Goal: Browse casually: Explore the website without a specific task or goal

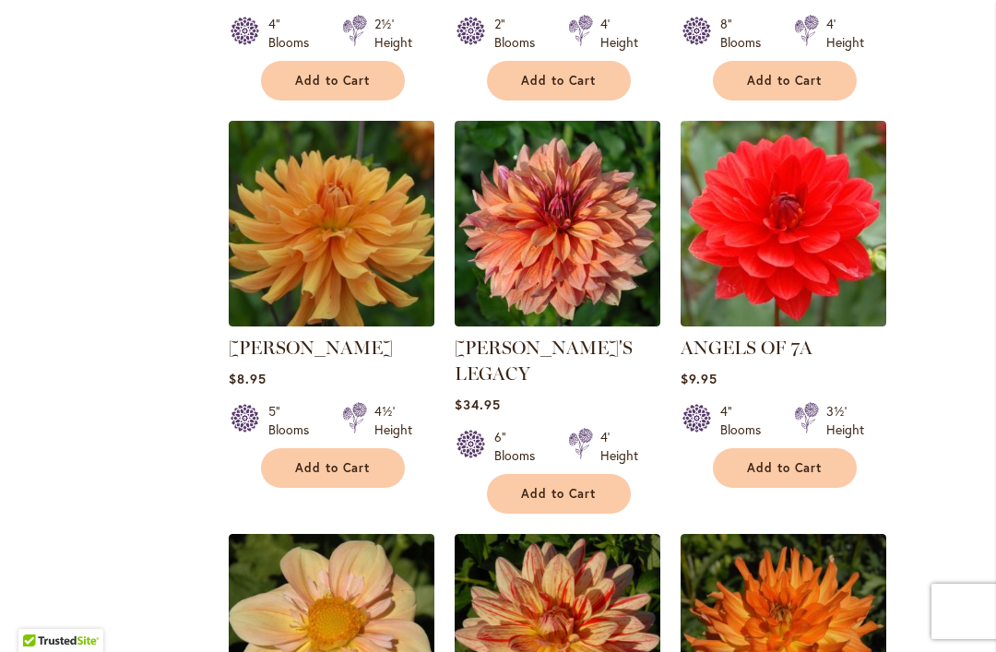
scroll to position [1535, 0]
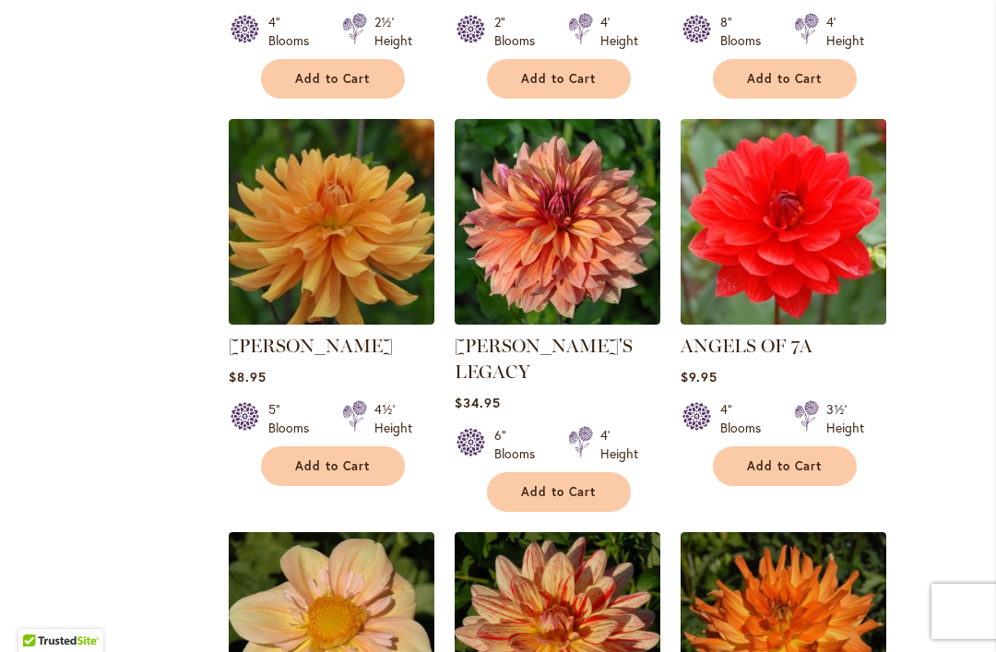
select select "**"
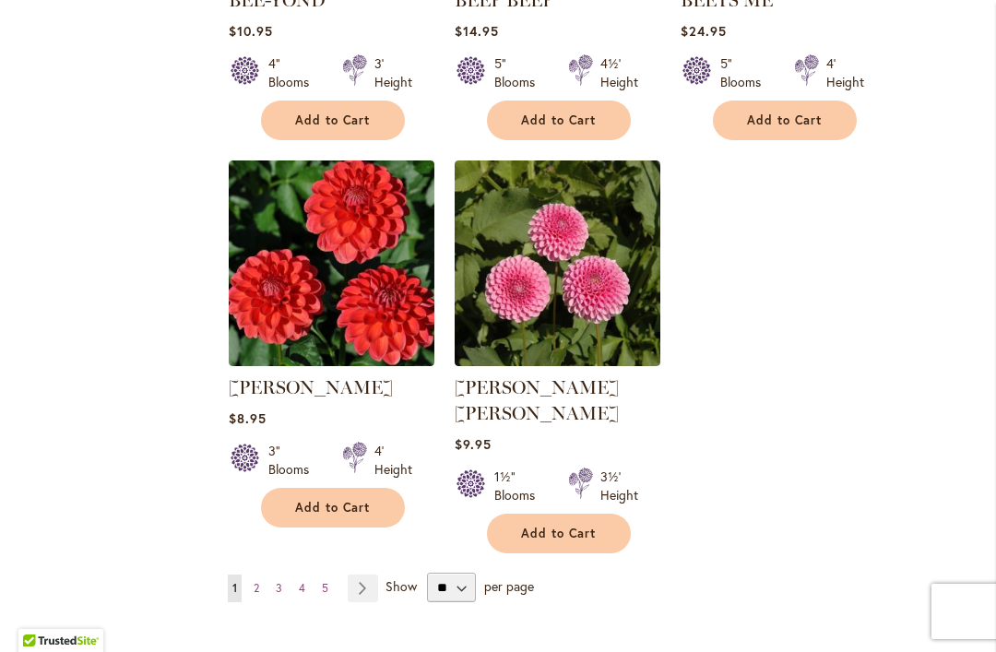
scroll to position [4248, 0]
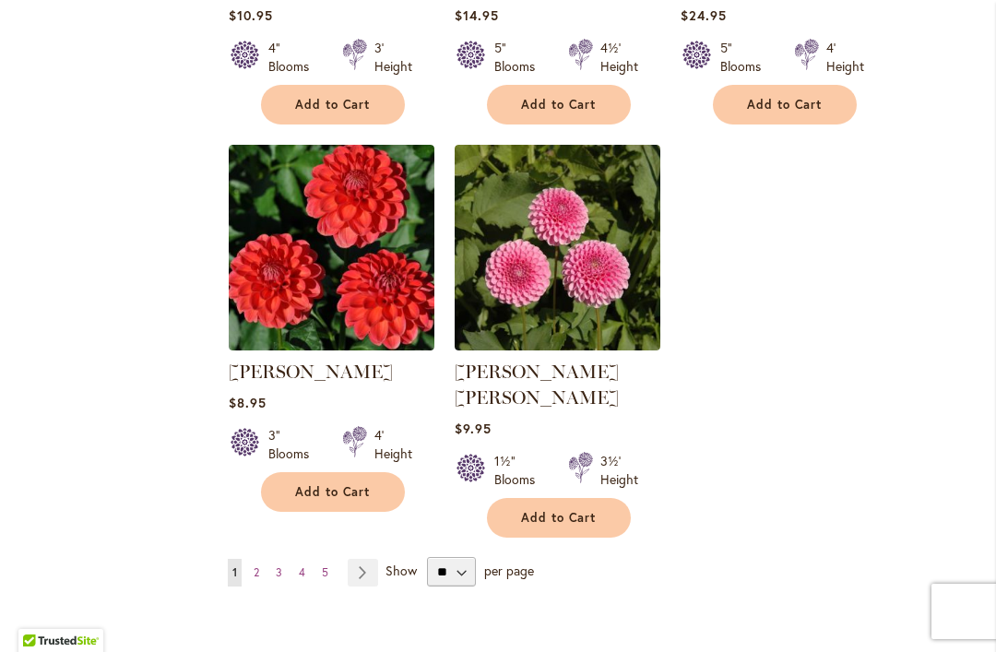
click at [364, 559] on link "Page Next" at bounding box center [363, 573] width 30 height 28
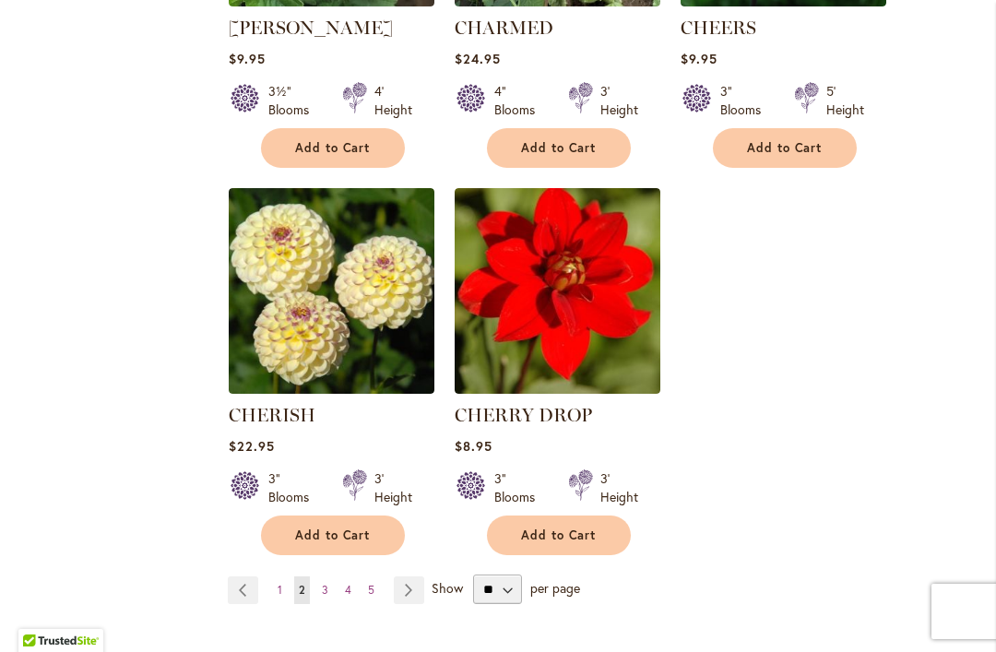
scroll to position [4232, 0]
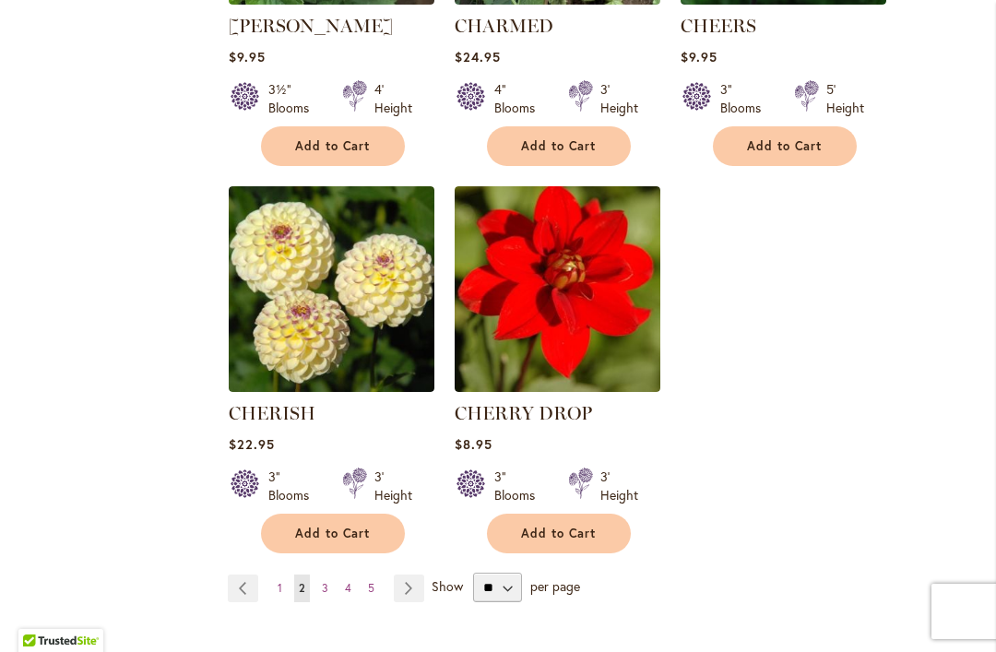
click at [403, 575] on link "Page Next" at bounding box center [409, 589] width 30 height 28
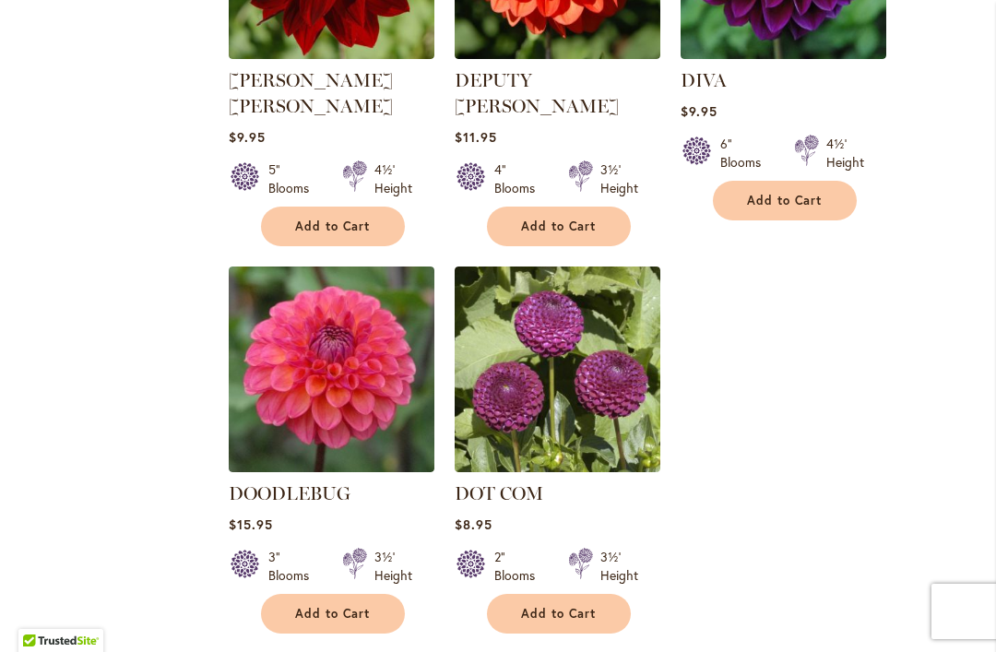
scroll to position [4250, 0]
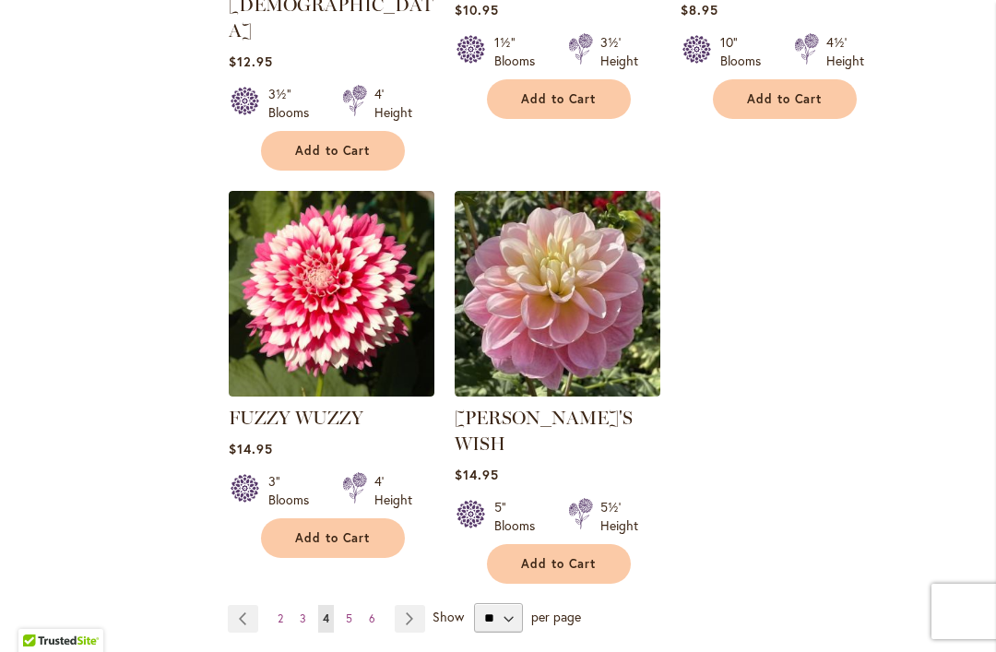
scroll to position [4301, 0]
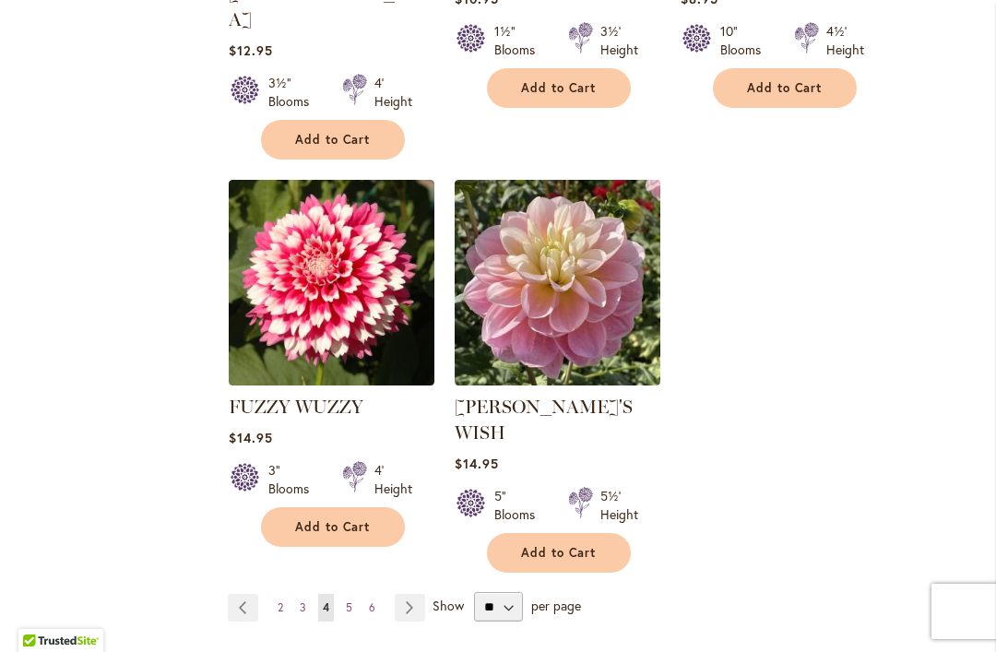
click at [411, 594] on link "Page Next" at bounding box center [410, 608] width 30 height 28
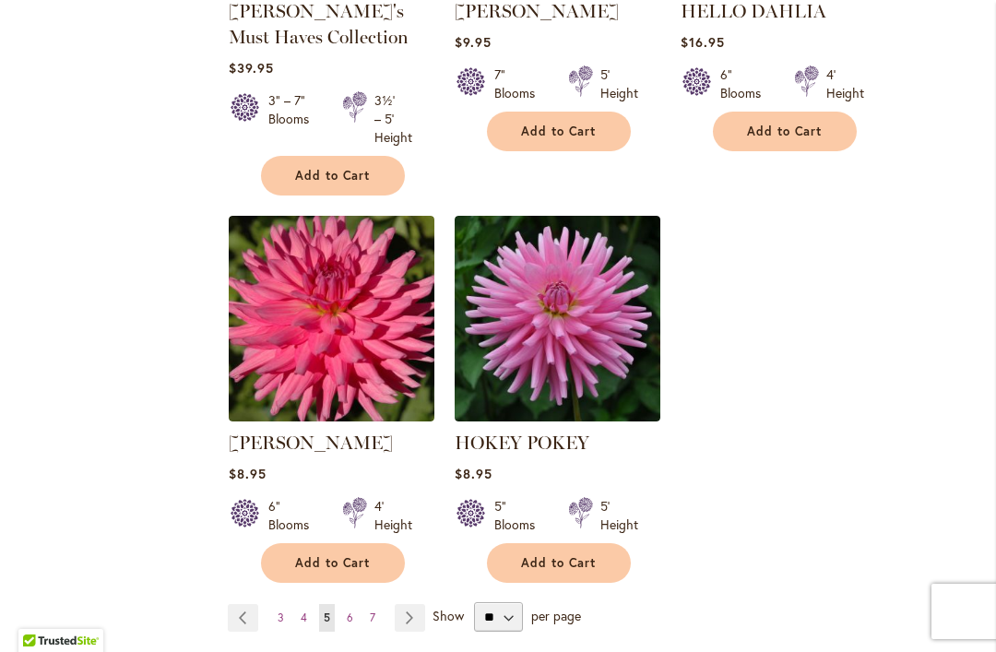
scroll to position [4326, 0]
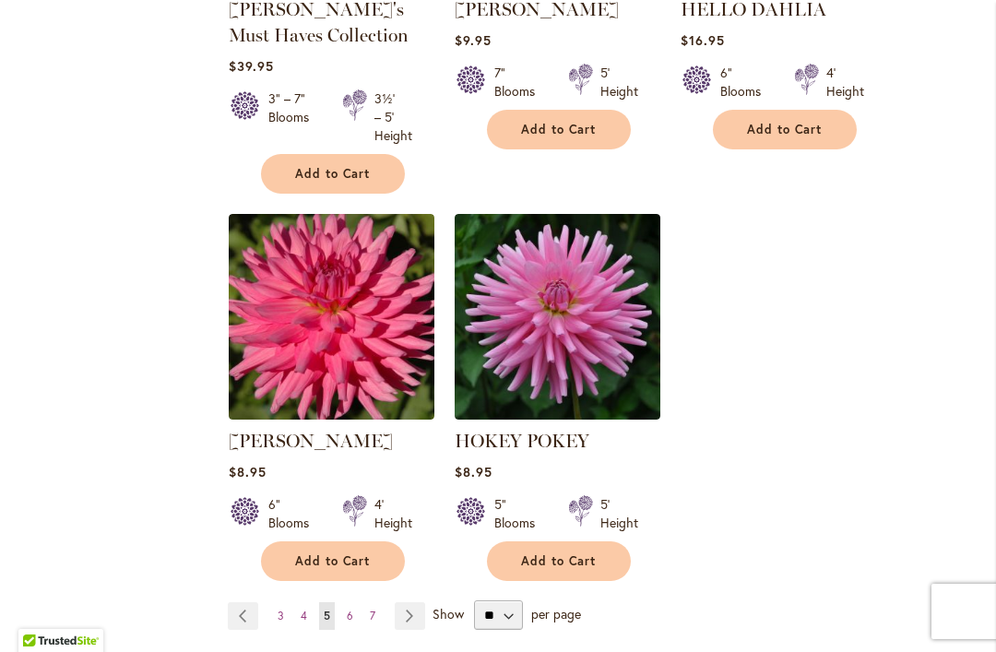
click at [408, 602] on link "Page Next" at bounding box center [410, 616] width 30 height 28
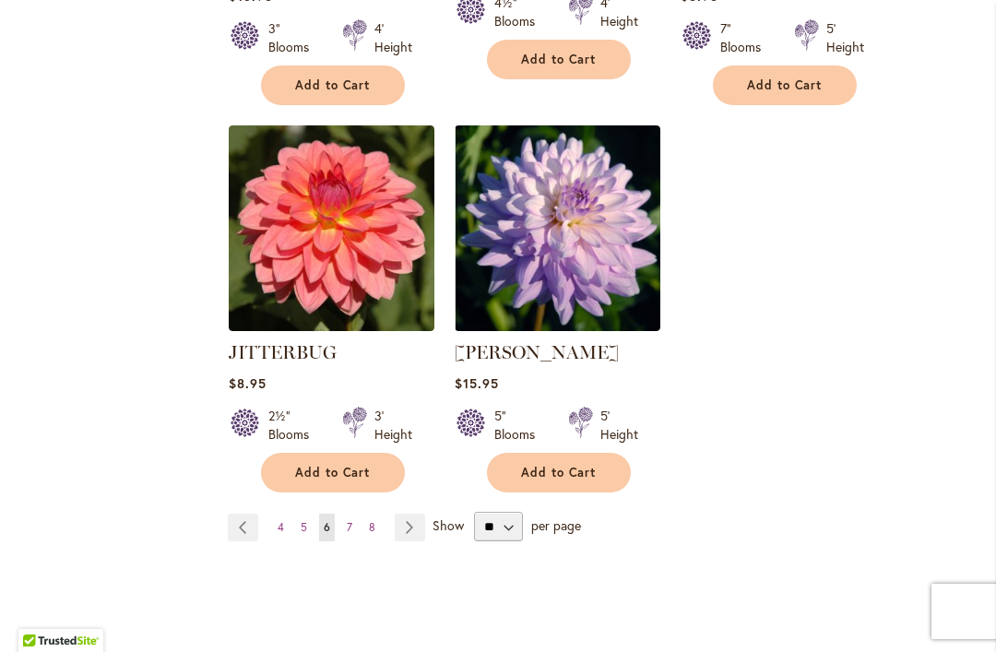
scroll to position [4366, 0]
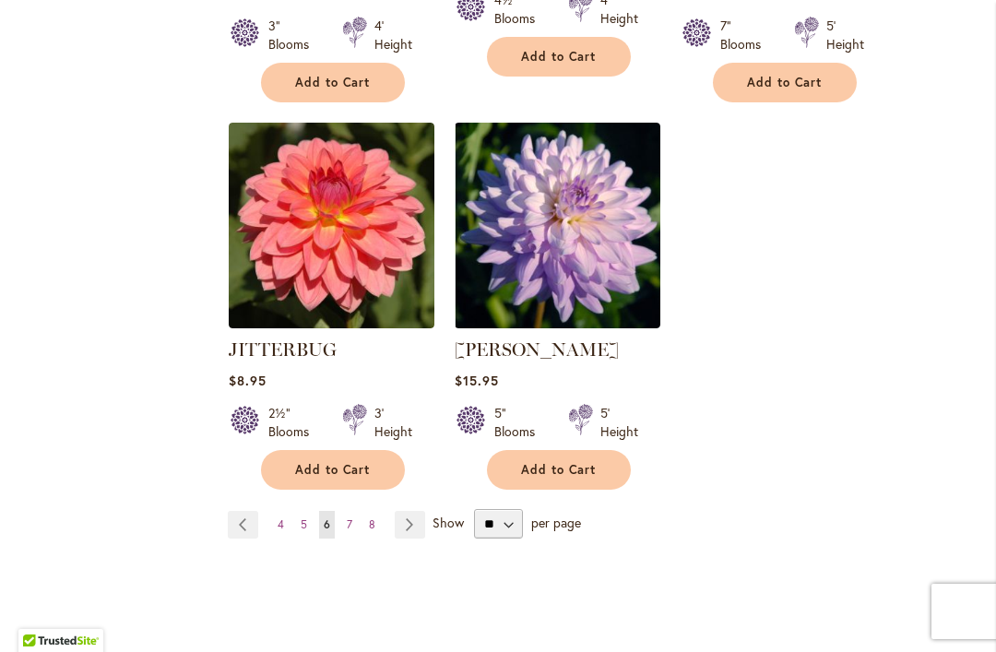
click at [409, 511] on link "Page Next" at bounding box center [410, 525] width 30 height 28
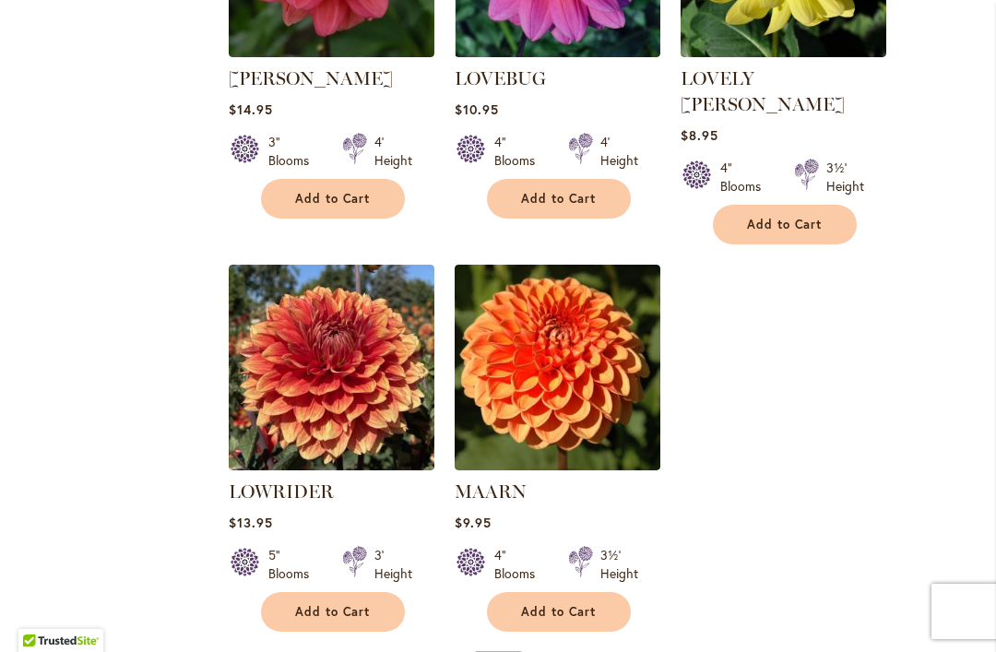
scroll to position [4206, 0]
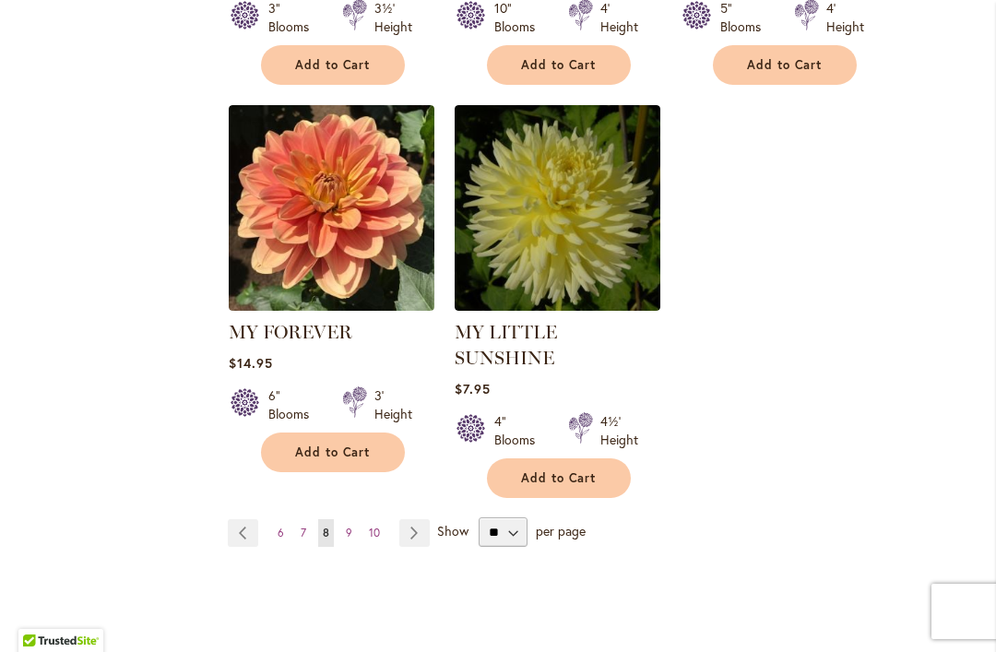
scroll to position [4340, 0]
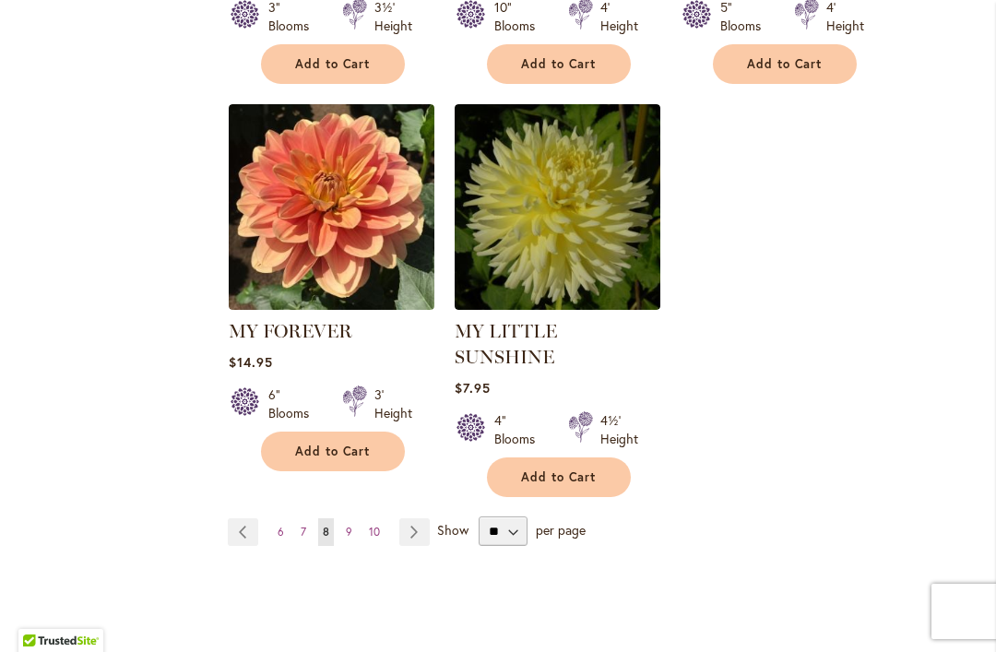
click at [414, 519] on link "Page Next" at bounding box center [414, 533] width 30 height 28
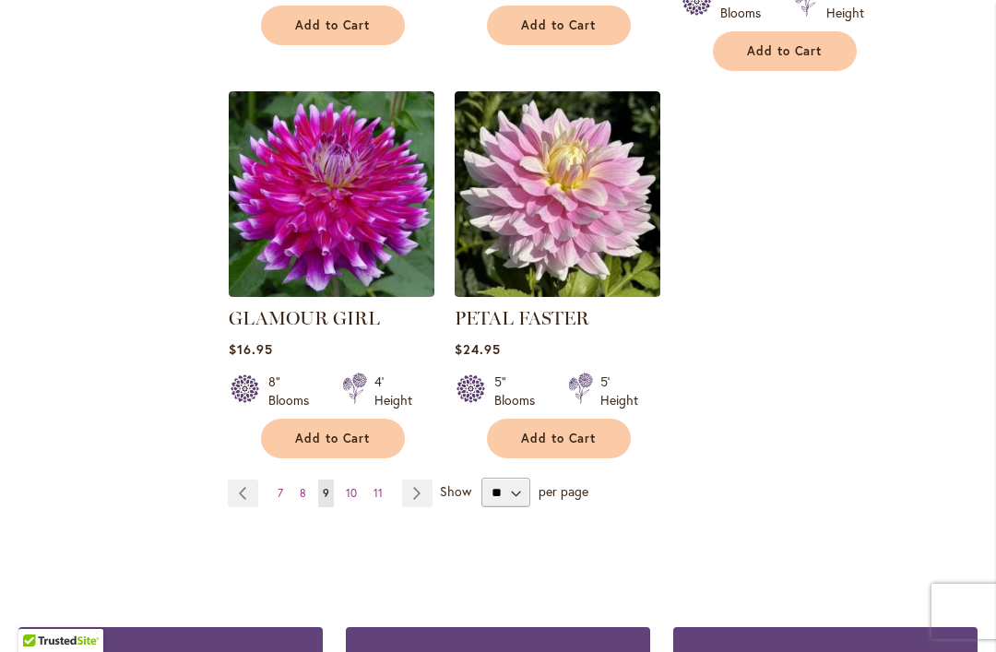
scroll to position [4359, 0]
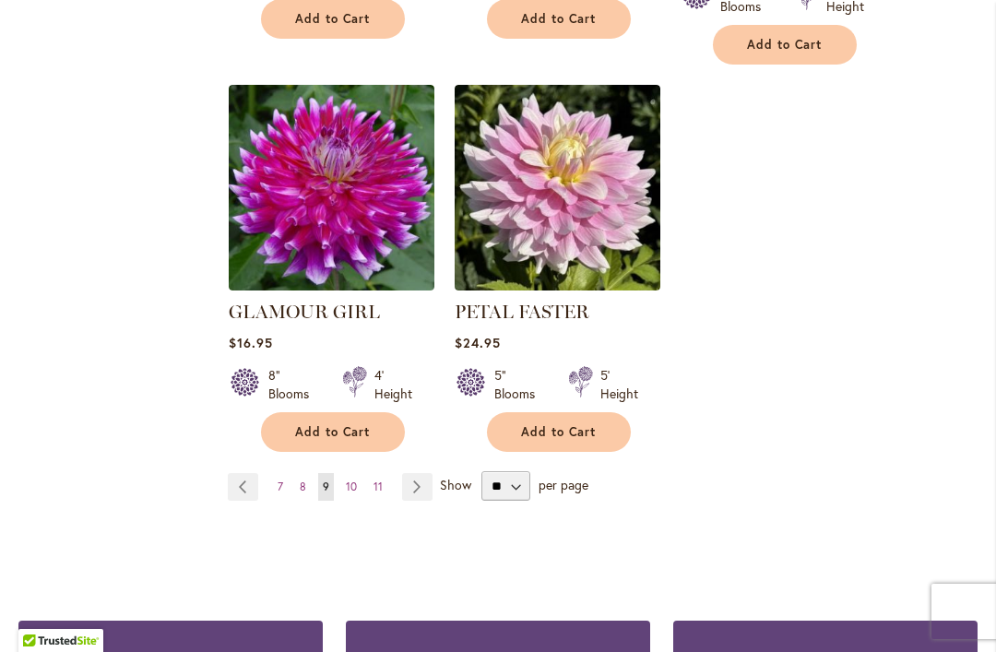
click at [412, 473] on link "Page Next" at bounding box center [417, 487] width 30 height 28
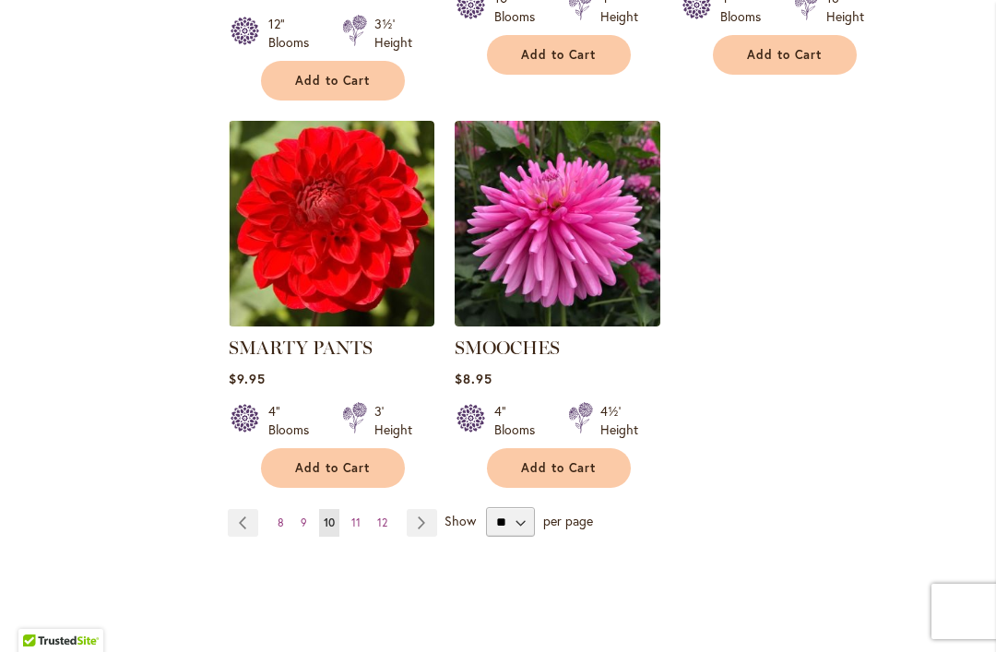
scroll to position [4327, 0]
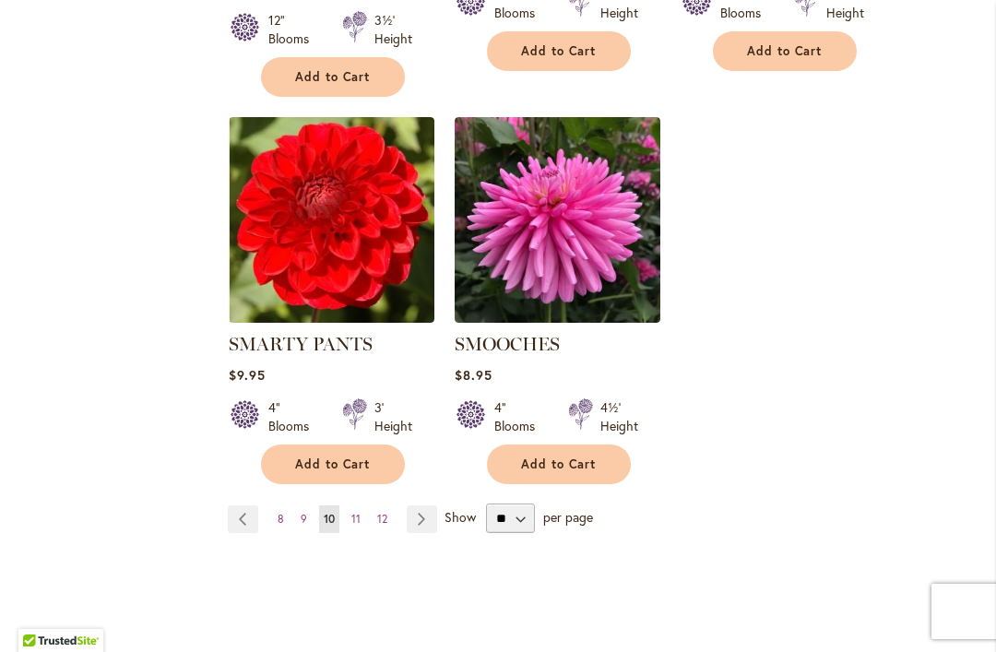
click at [411, 506] on link "Page Next" at bounding box center [422, 520] width 30 height 28
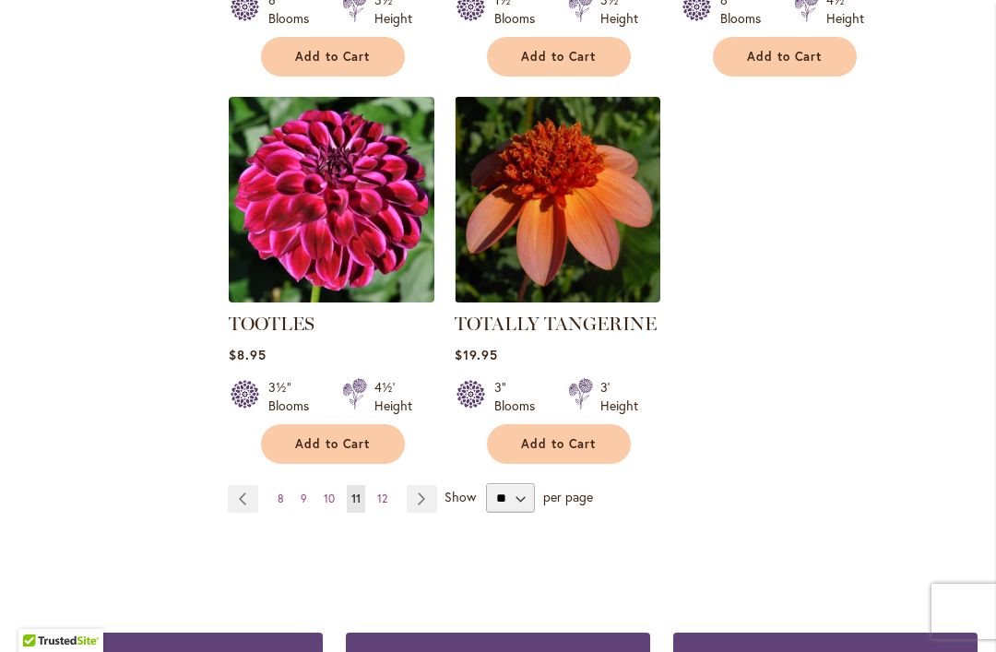
scroll to position [4303, 0]
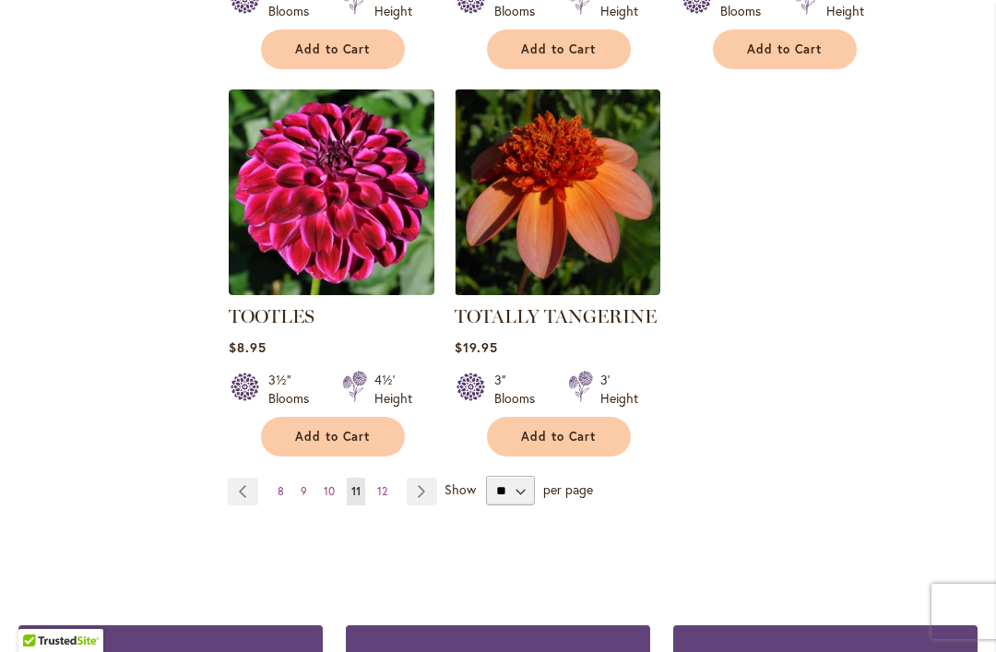
click at [415, 487] on link "Page Next" at bounding box center [422, 492] width 30 height 28
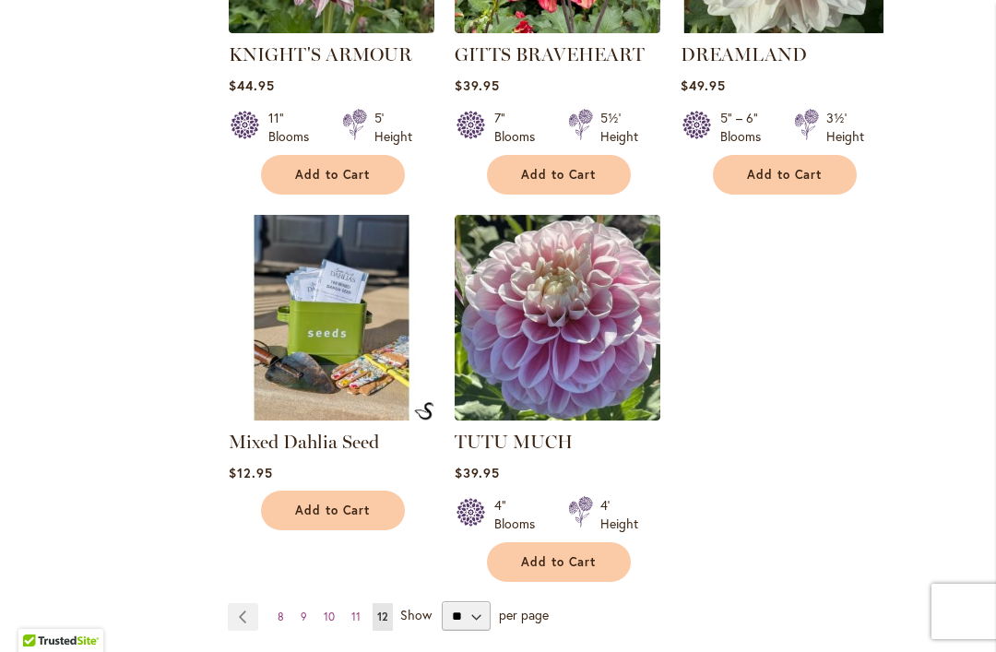
scroll to position [4179, 0]
